Goal: Transaction & Acquisition: Subscribe to service/newsletter

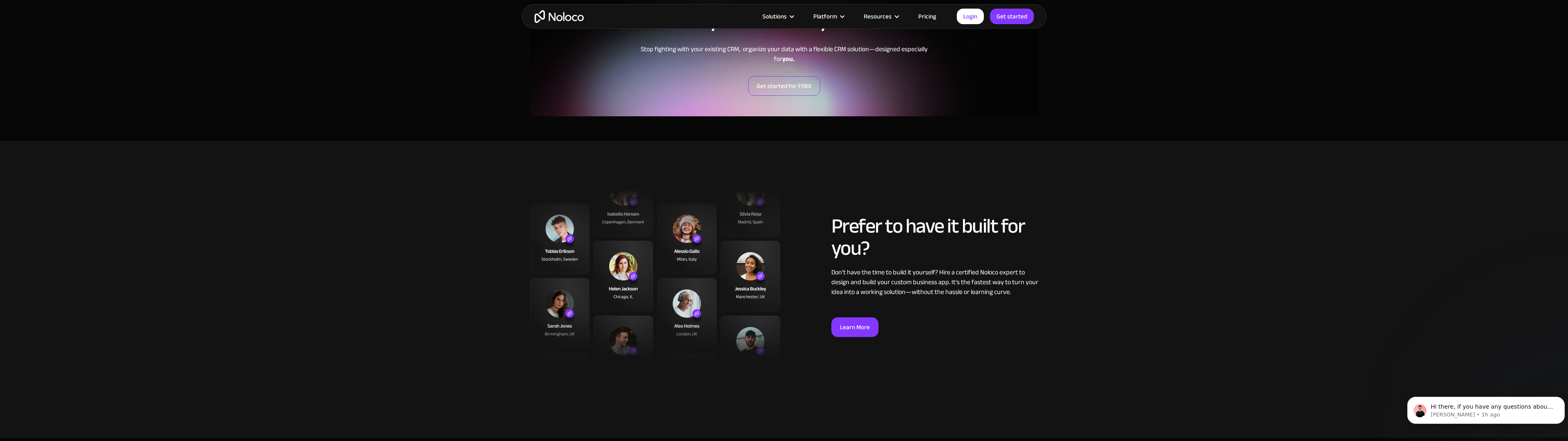
scroll to position [1557, 0]
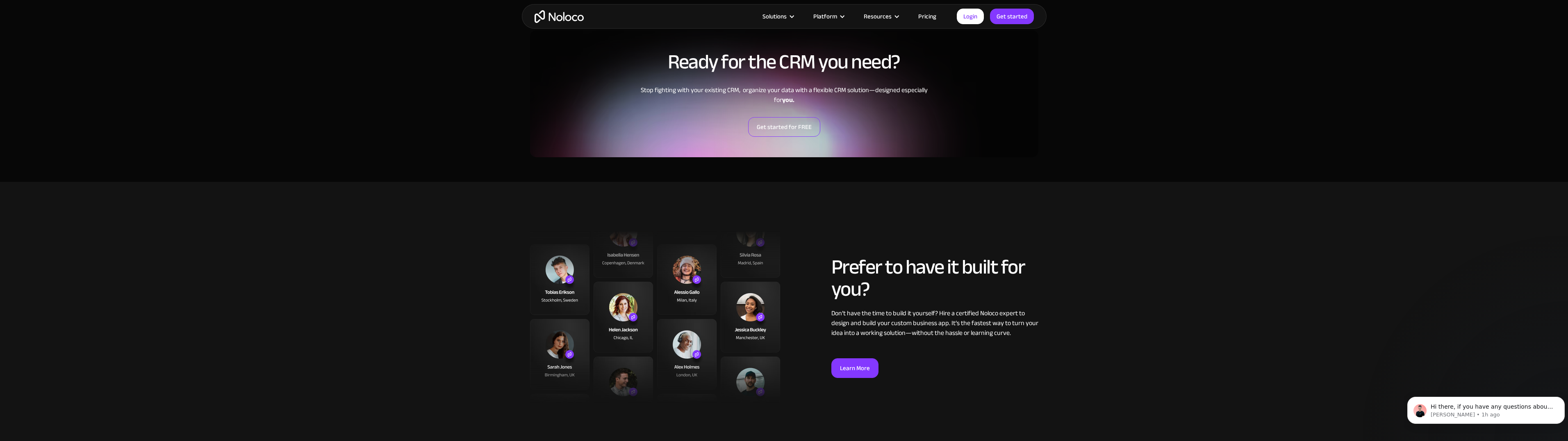
click at [771, 128] on link "Get started for FREE" at bounding box center [784, 127] width 72 height 20
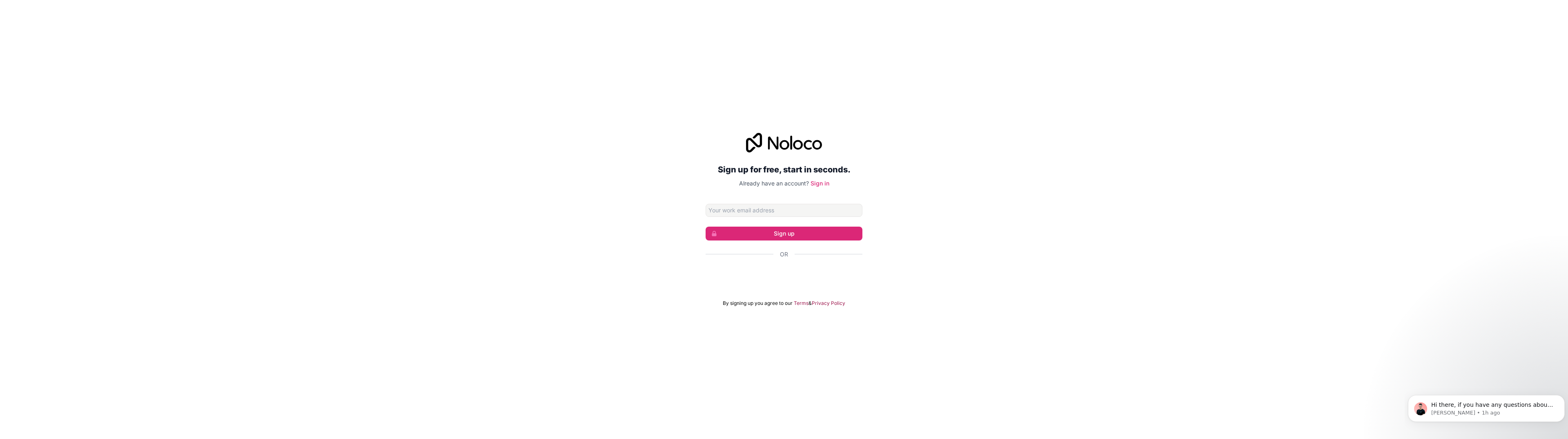
click at [757, 211] on input "Email address" at bounding box center [784, 210] width 157 height 13
type input "[EMAIL_ADDRESS][DOMAIN_NAME]"
click at [768, 233] on button "Sign up" at bounding box center [784, 233] width 157 height 14
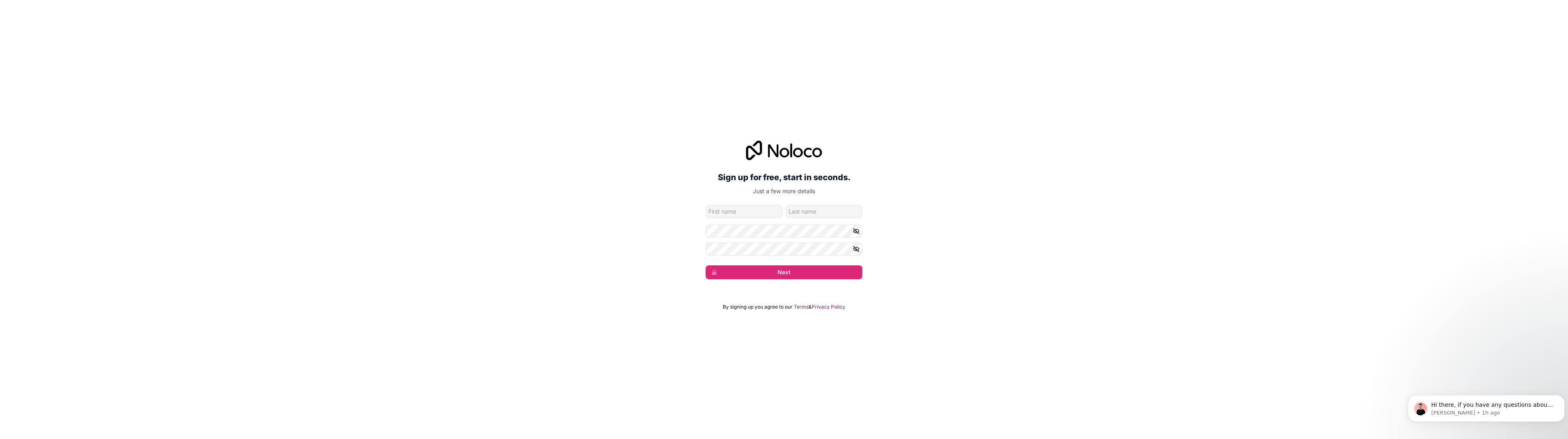
click at [754, 211] on input "given-name" at bounding box center [744, 211] width 77 height 13
type input "Alastair"
type input "Murray"
click at [774, 272] on button "Next" at bounding box center [784, 272] width 157 height 14
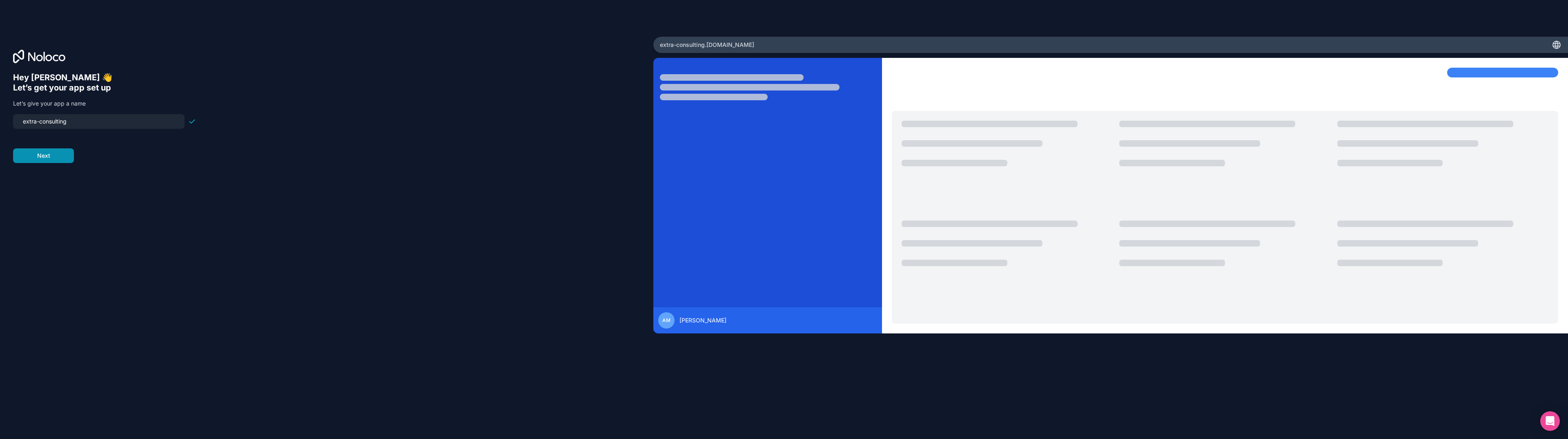
click at [46, 158] on button "Next" at bounding box center [43, 156] width 61 height 15
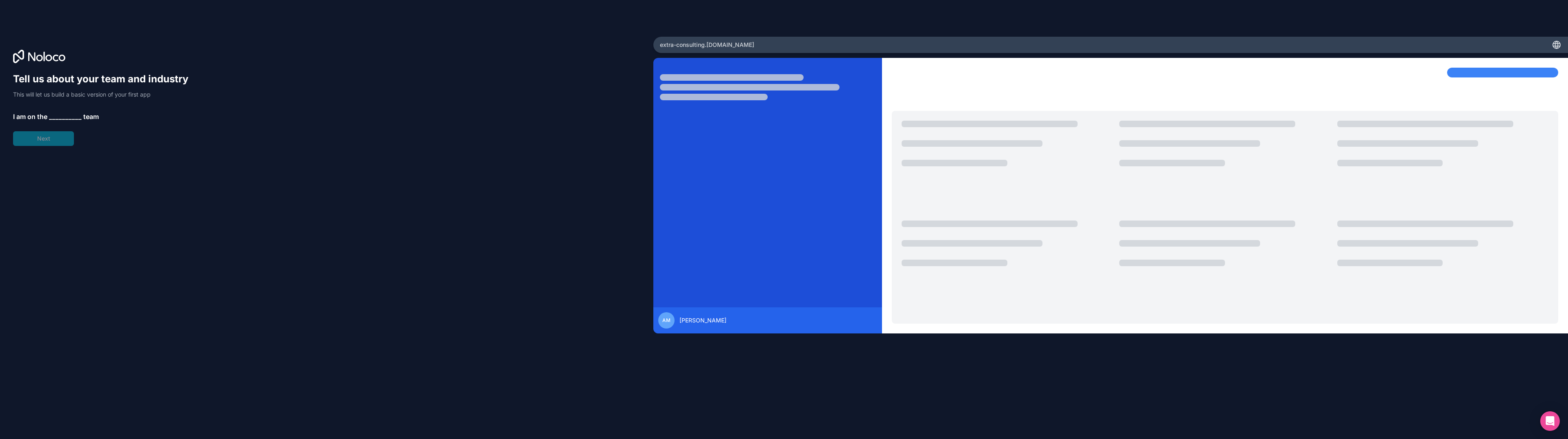
click at [60, 114] on span "__________" at bounding box center [65, 117] width 33 height 10
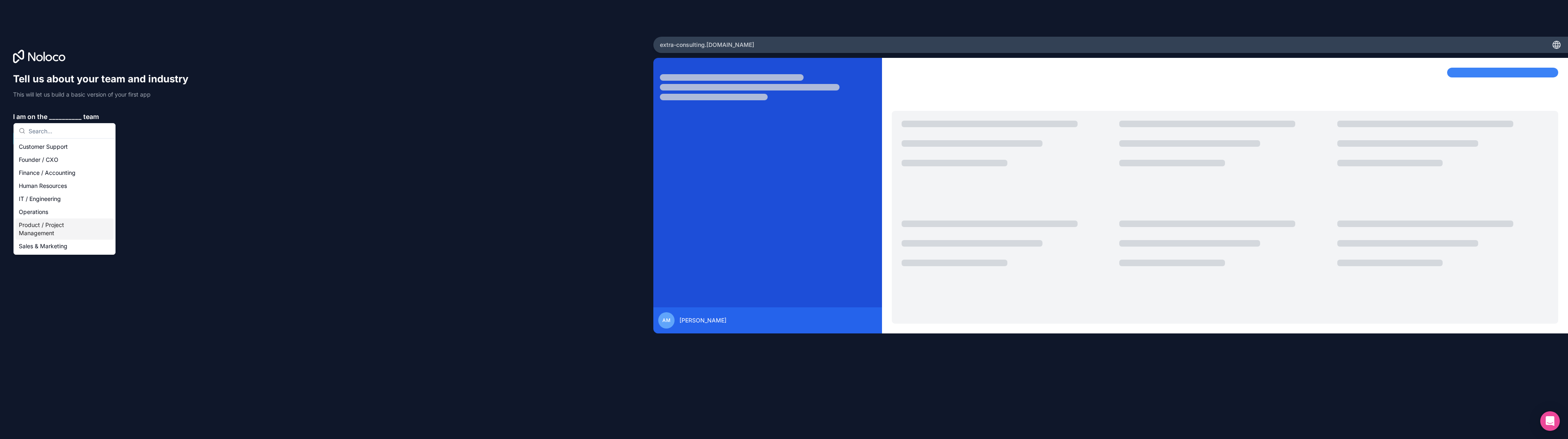
click at [48, 227] on div "Product / Project Management" at bounding box center [64, 229] width 98 height 21
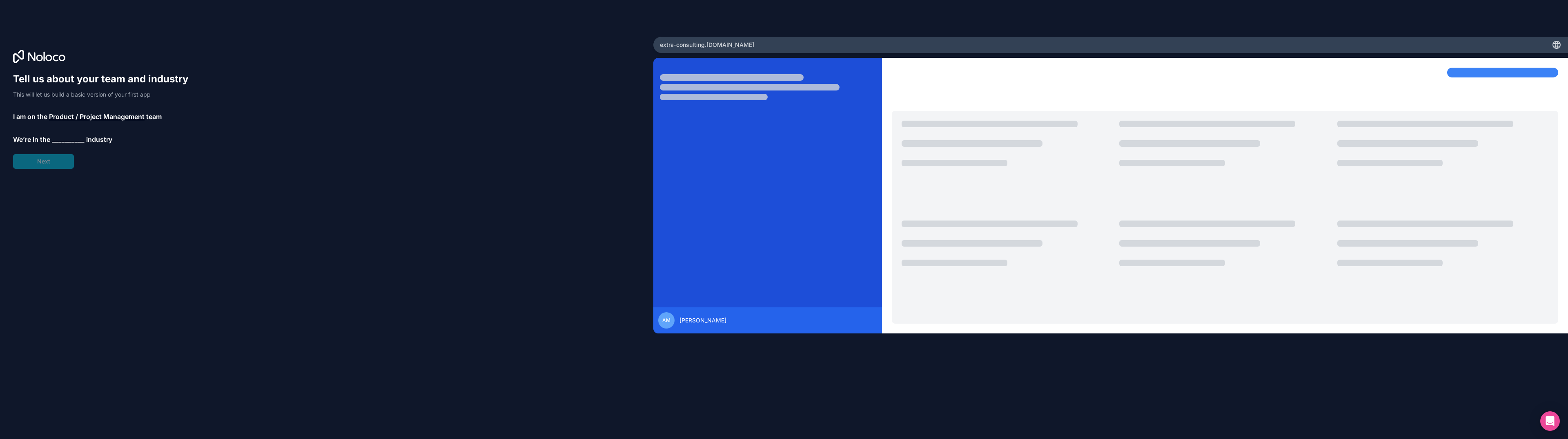
click at [61, 139] on span "__________" at bounding box center [68, 139] width 33 height 10
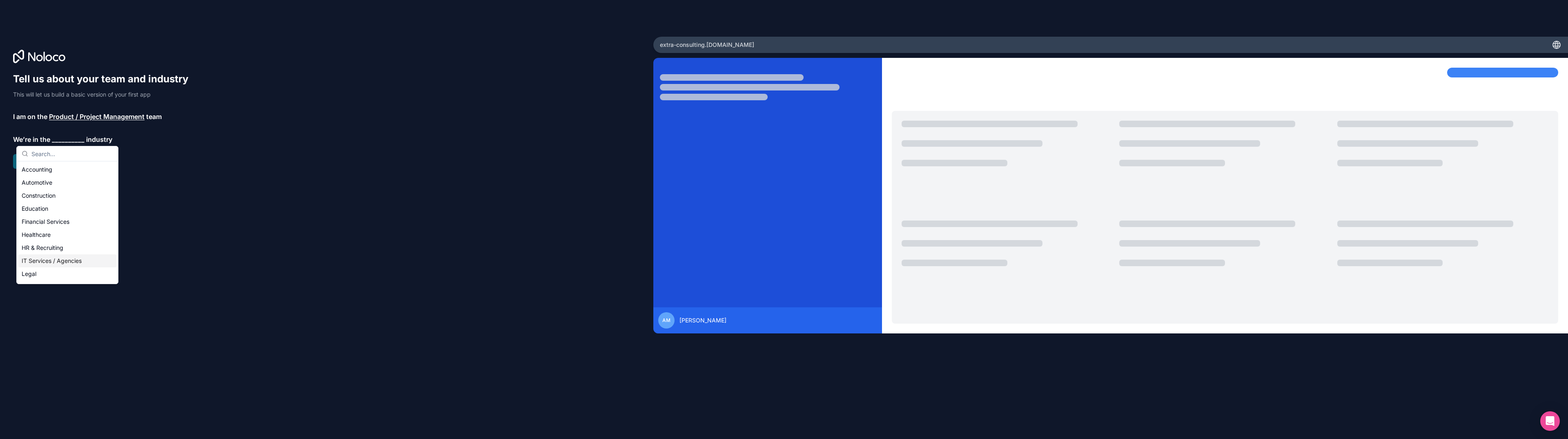
click at [51, 262] on div "IT Services / Agencies" at bounding box center [67, 261] width 98 height 13
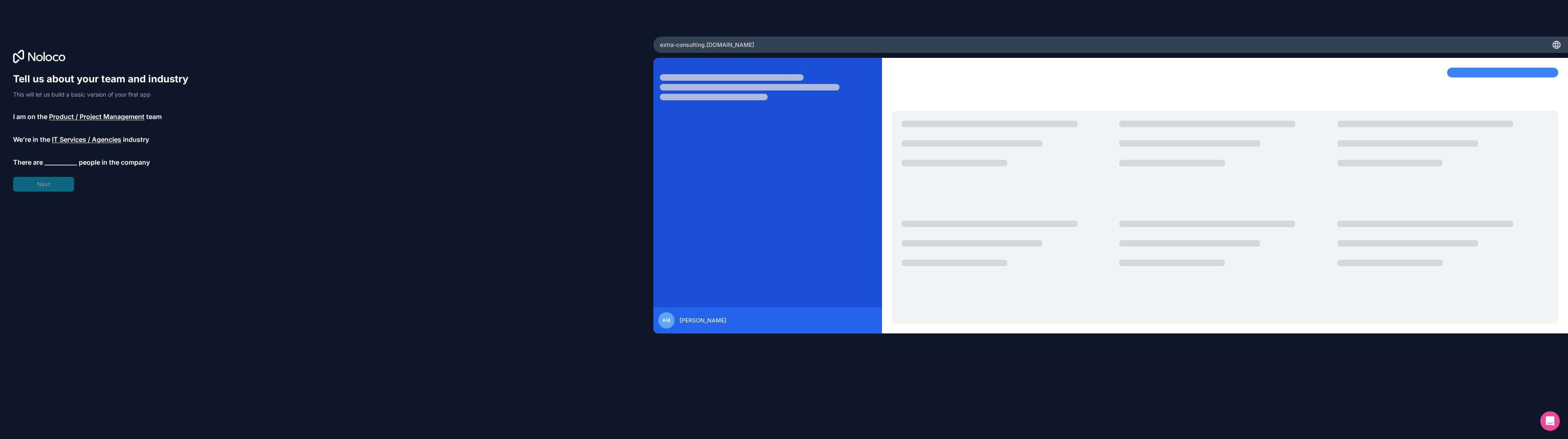
click at [52, 159] on span "__________" at bounding box center [61, 162] width 33 height 10
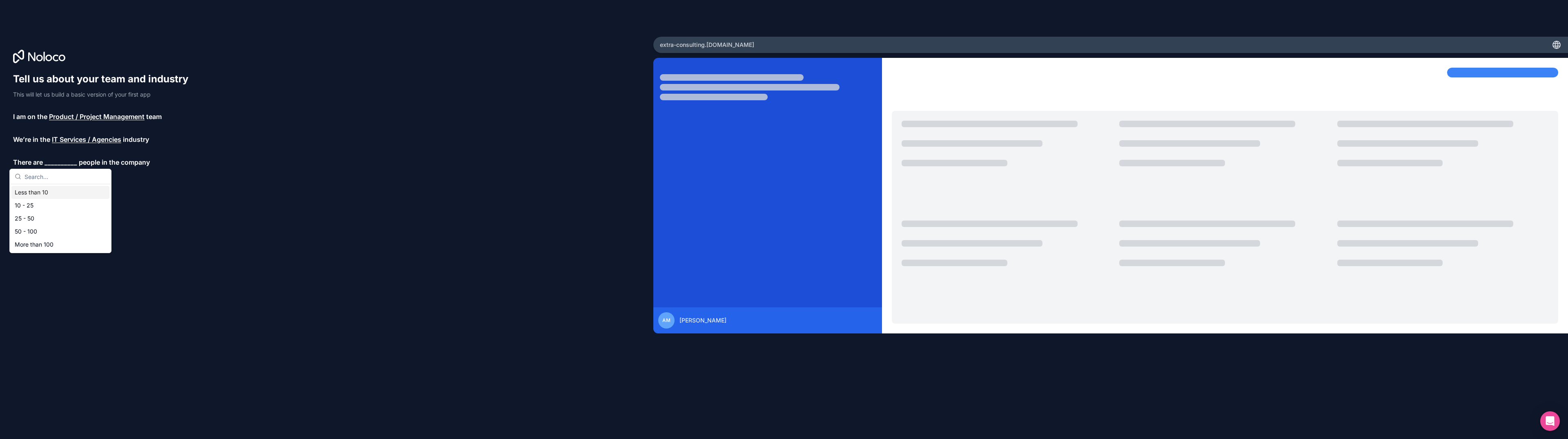
click at [45, 193] on div "Less than 10" at bounding box center [60, 192] width 98 height 13
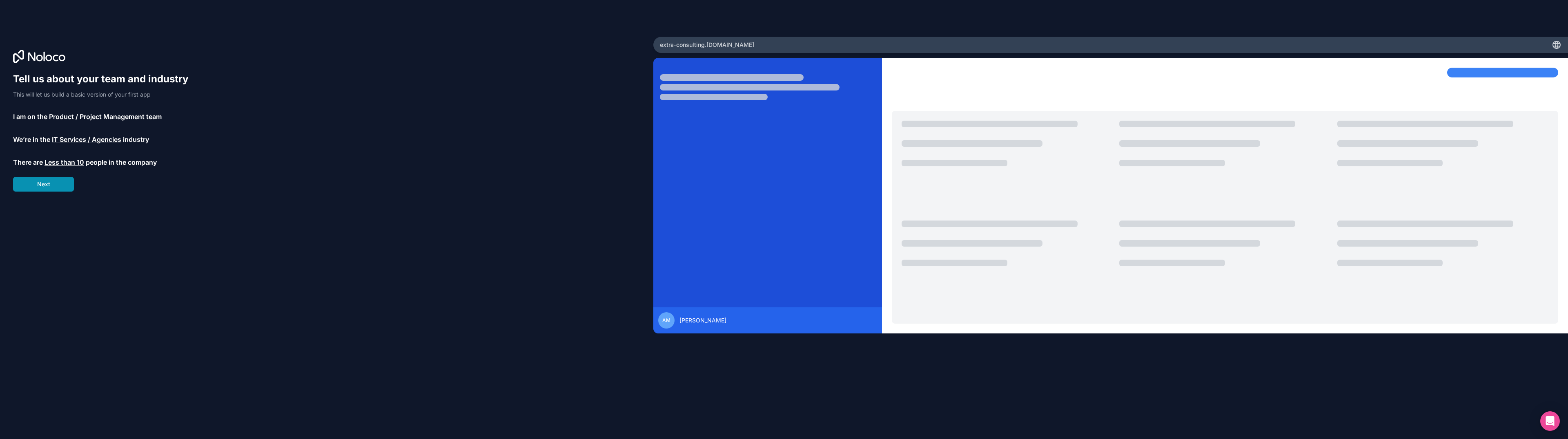
click at [45, 185] on button "Next" at bounding box center [43, 184] width 61 height 15
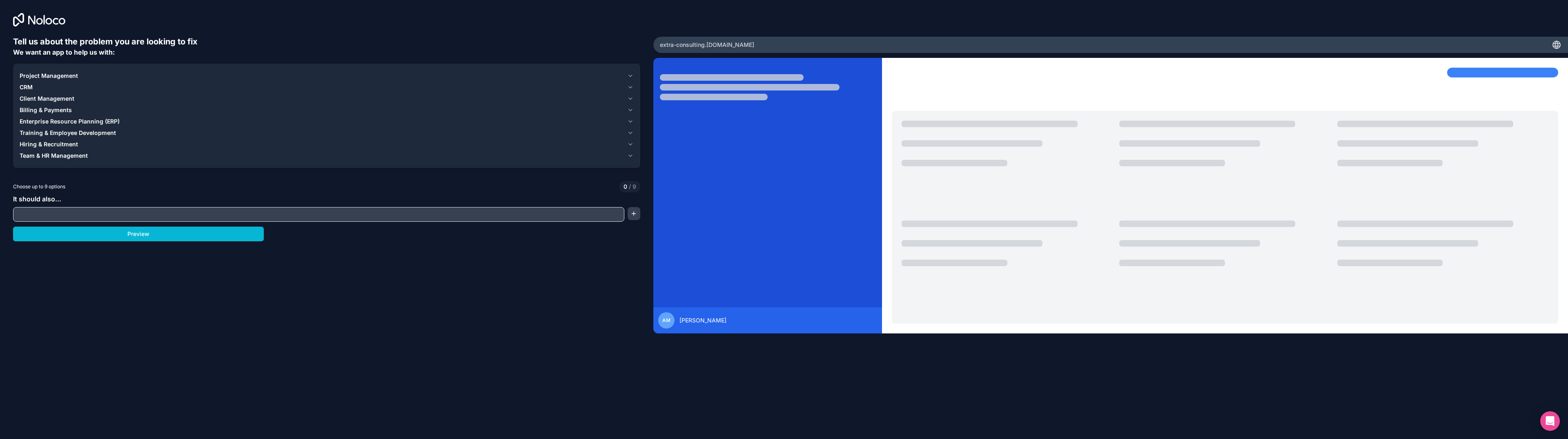
click at [56, 75] on span "Project Management" at bounding box center [49, 75] width 58 height 8
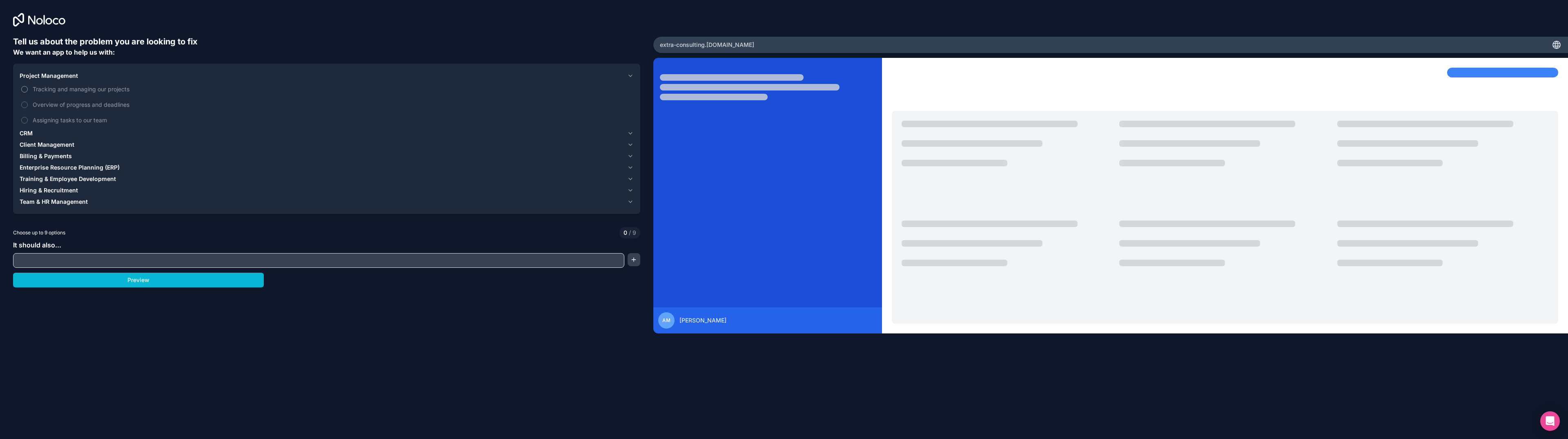
click at [25, 88] on button "Tracking and managing our projects" at bounding box center [24, 89] width 7 height 7
click at [27, 103] on button "Overview of progress and deadlines" at bounding box center [24, 105] width 7 height 7
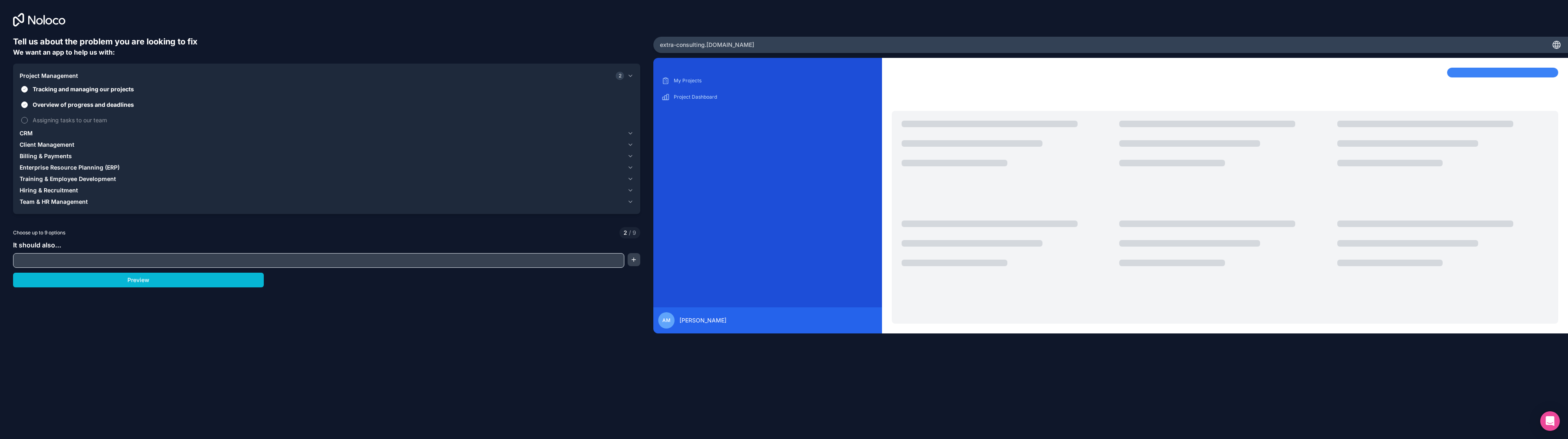
click at [24, 118] on button "Assigning tasks to our team" at bounding box center [24, 120] width 7 height 7
click at [28, 132] on span "CRM" at bounding box center [26, 133] width 13 height 8
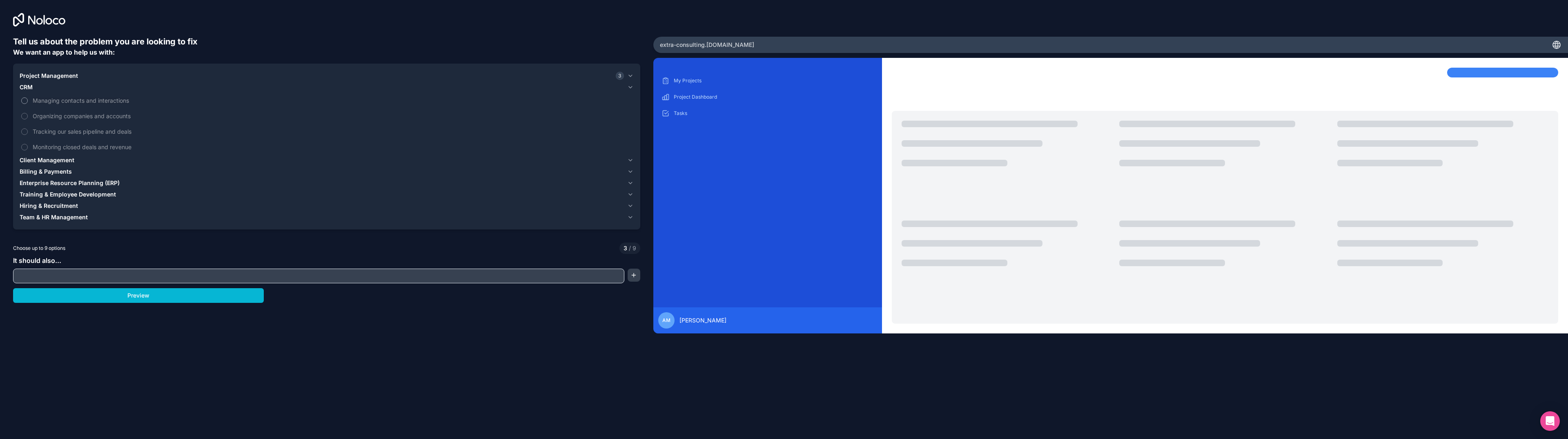
click at [25, 100] on button "Managing contacts and interactions" at bounding box center [24, 100] width 7 height 7
click at [28, 159] on span "Client Management" at bounding box center [47, 160] width 55 height 8
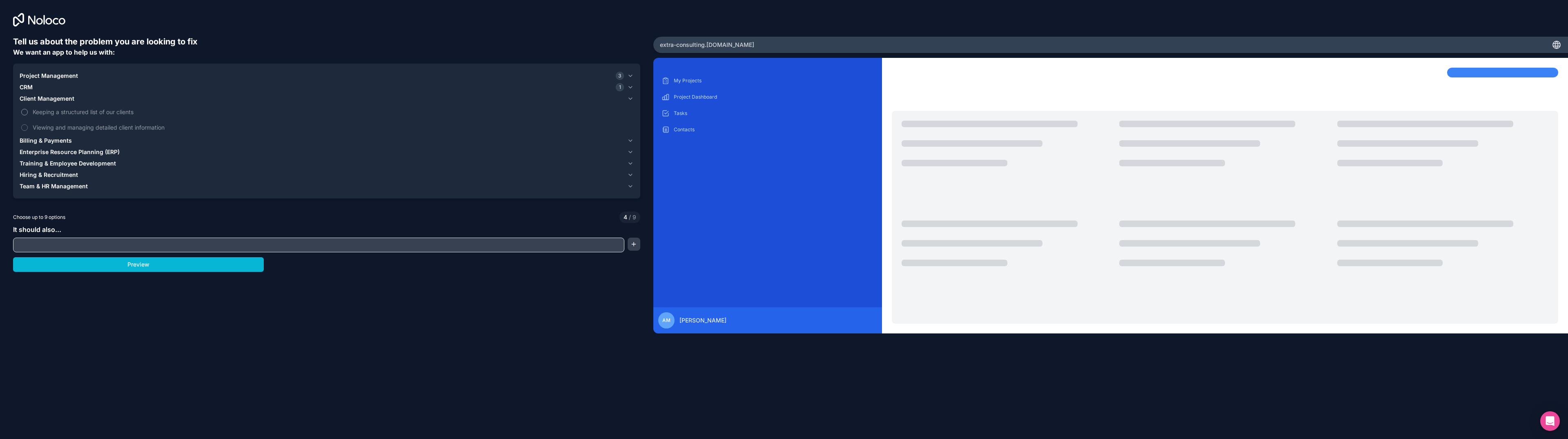
click at [23, 108] on label "Keeping a structured list of our clients" at bounding box center [326, 112] width 614 height 15
click at [23, 109] on button "Keeping a structured list of our clients" at bounding box center [24, 112] width 7 height 7
click at [54, 244] on input "text" at bounding box center [319, 245] width 607 height 12
click at [36, 75] on span "Project Management" at bounding box center [49, 75] width 58 height 8
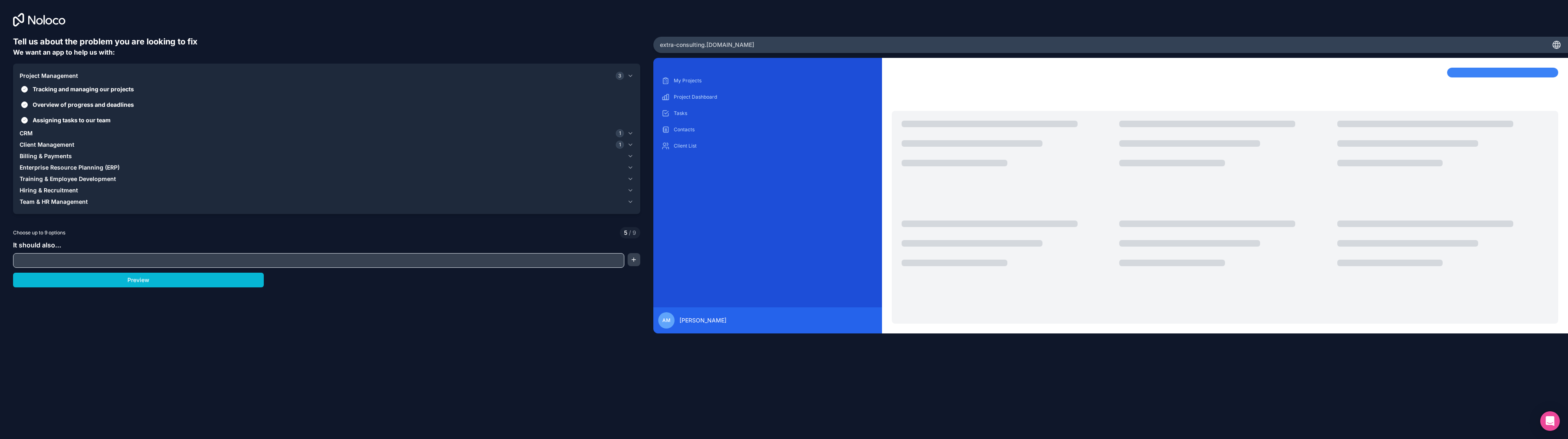
click at [32, 132] on span "CRM" at bounding box center [26, 133] width 13 height 8
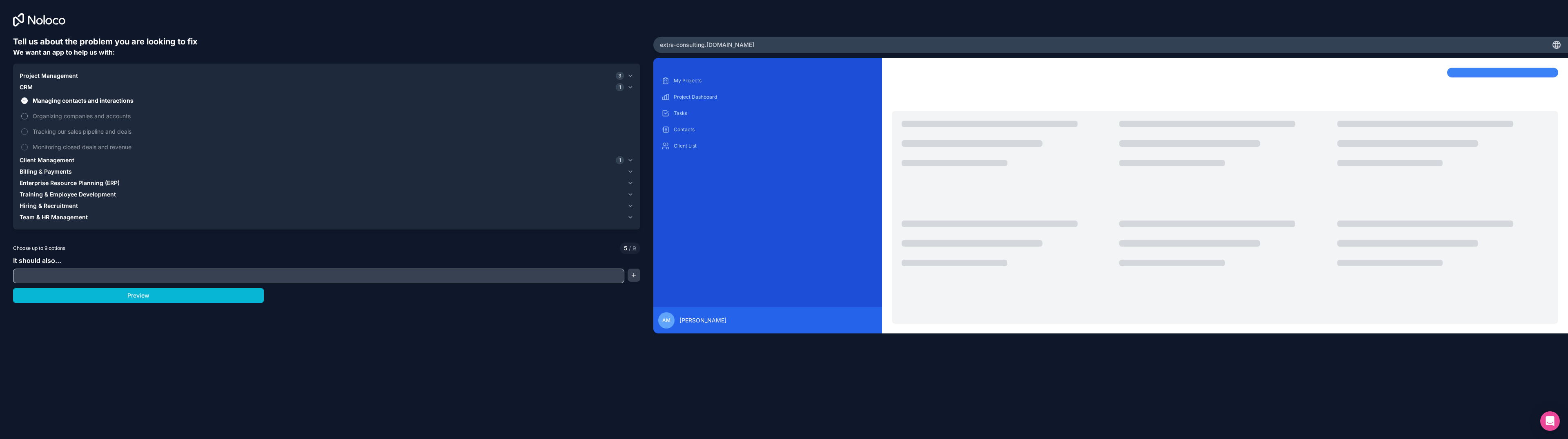
click at [26, 117] on button "Organizing companies and accounts" at bounding box center [24, 116] width 7 height 7
click at [24, 116] on button "Organizing companies and accounts" at bounding box center [24, 116] width 7 height 7
click at [105, 293] on button "Preview" at bounding box center [138, 296] width 251 height 15
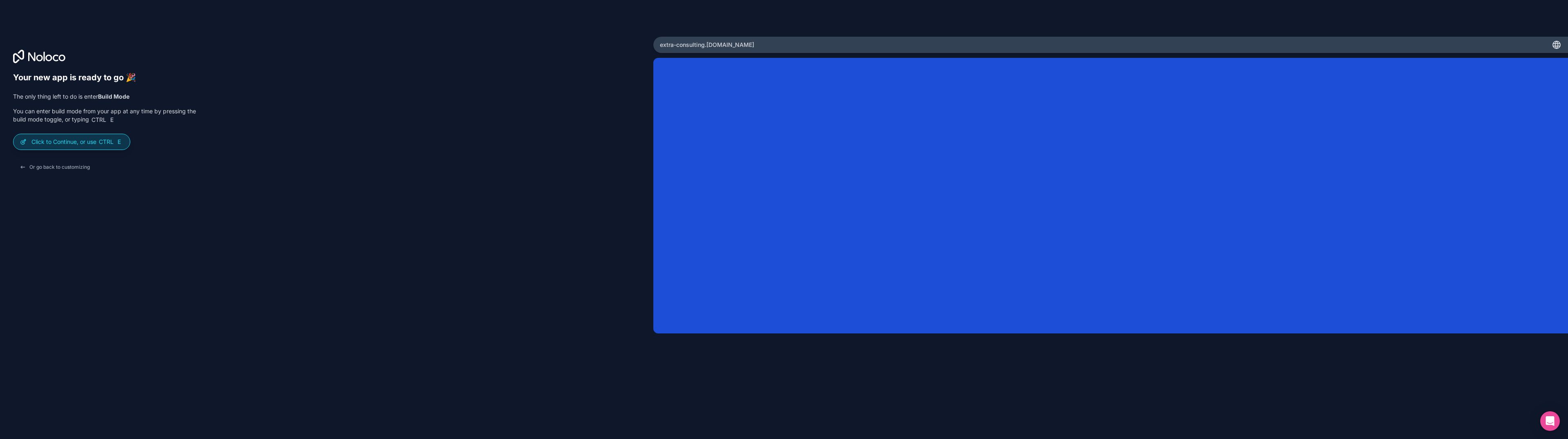
click at [69, 141] on p "Click to Continue, or use Ctrl E" at bounding box center [77, 142] width 92 height 8
